Goal: Navigation & Orientation: Go to known website

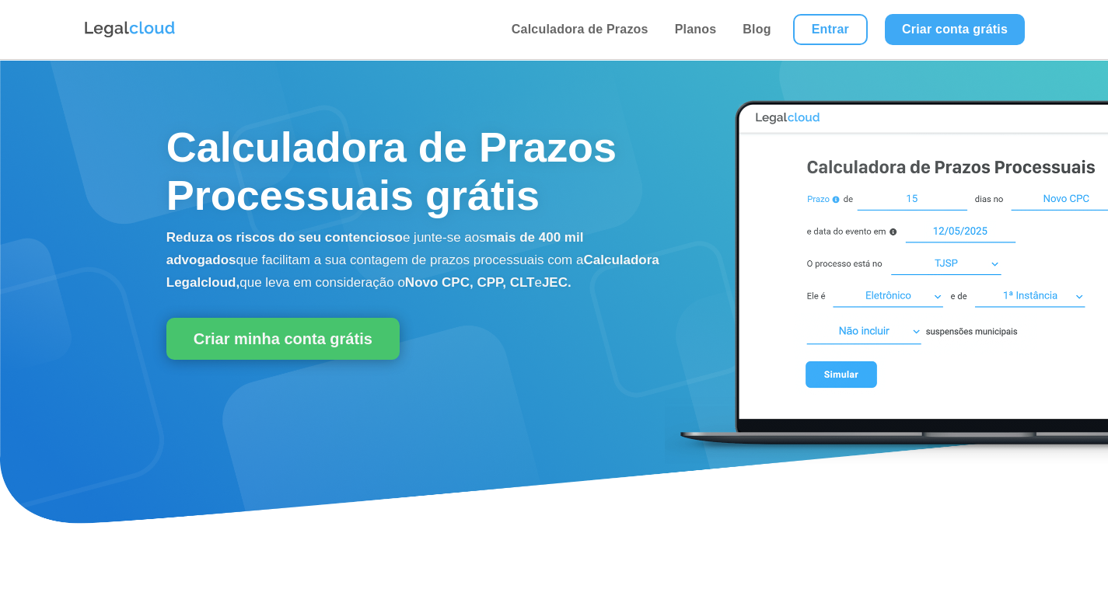
click at [816, 24] on link "Entrar" at bounding box center [830, 29] width 75 height 31
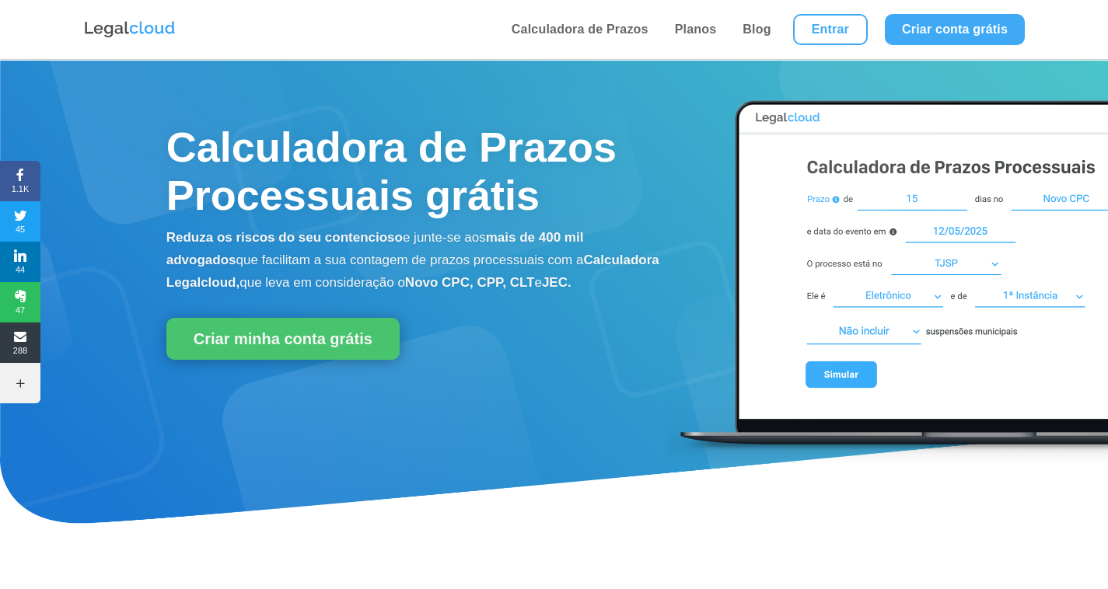
click at [821, 27] on link "Entrar" at bounding box center [830, 29] width 75 height 31
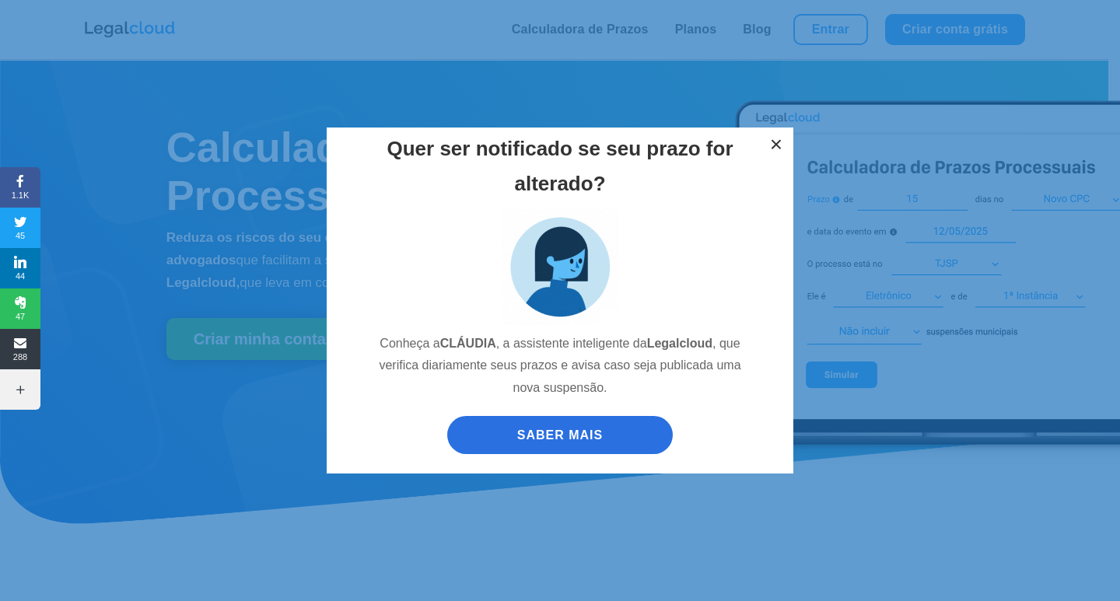
click at [779, 143] on button "×" at bounding box center [776, 145] width 34 height 34
